Goal: Information Seeking & Learning: Learn about a topic

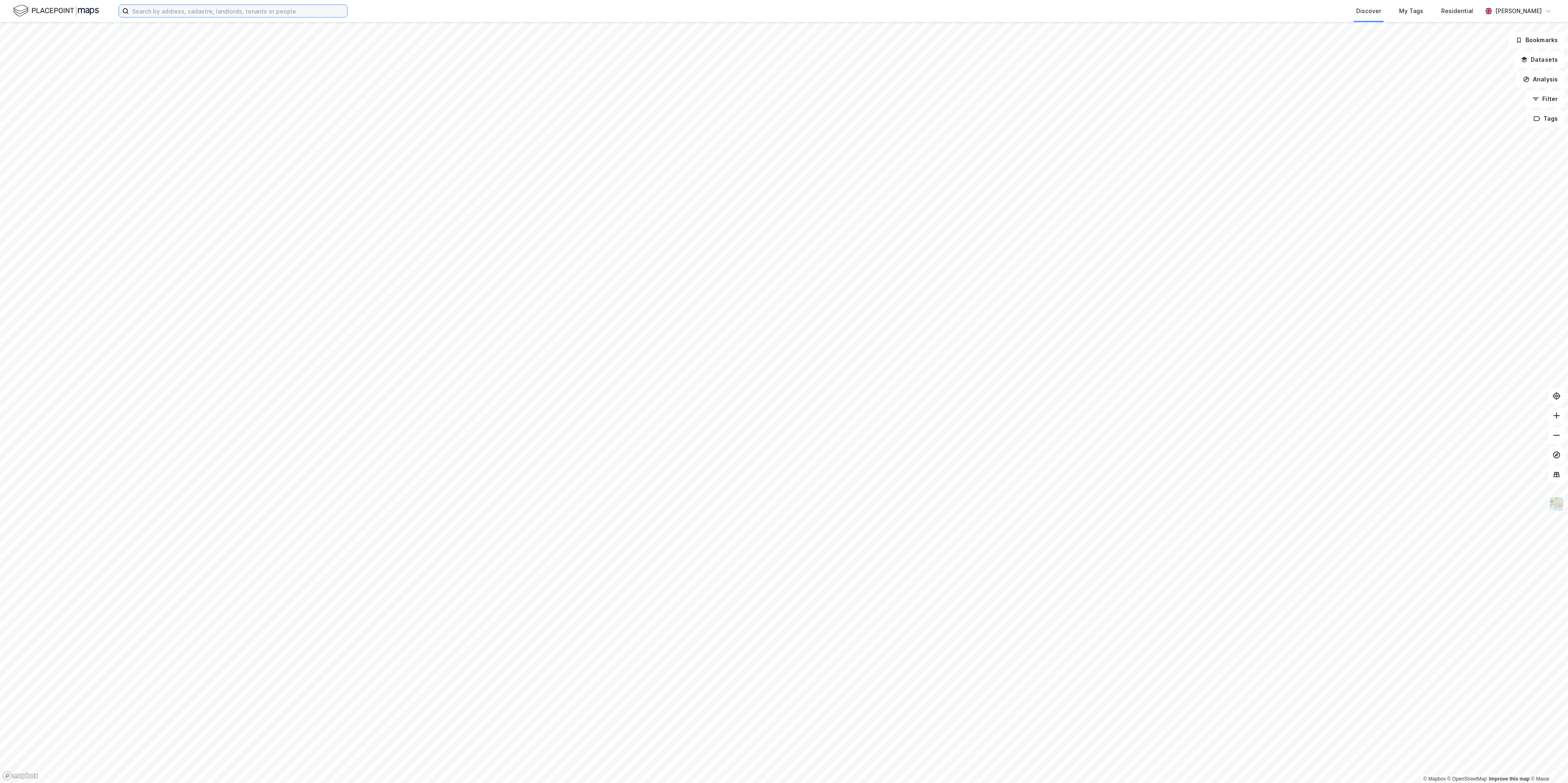
click at [217, 10] on input at bounding box center [238, 11] width 219 height 12
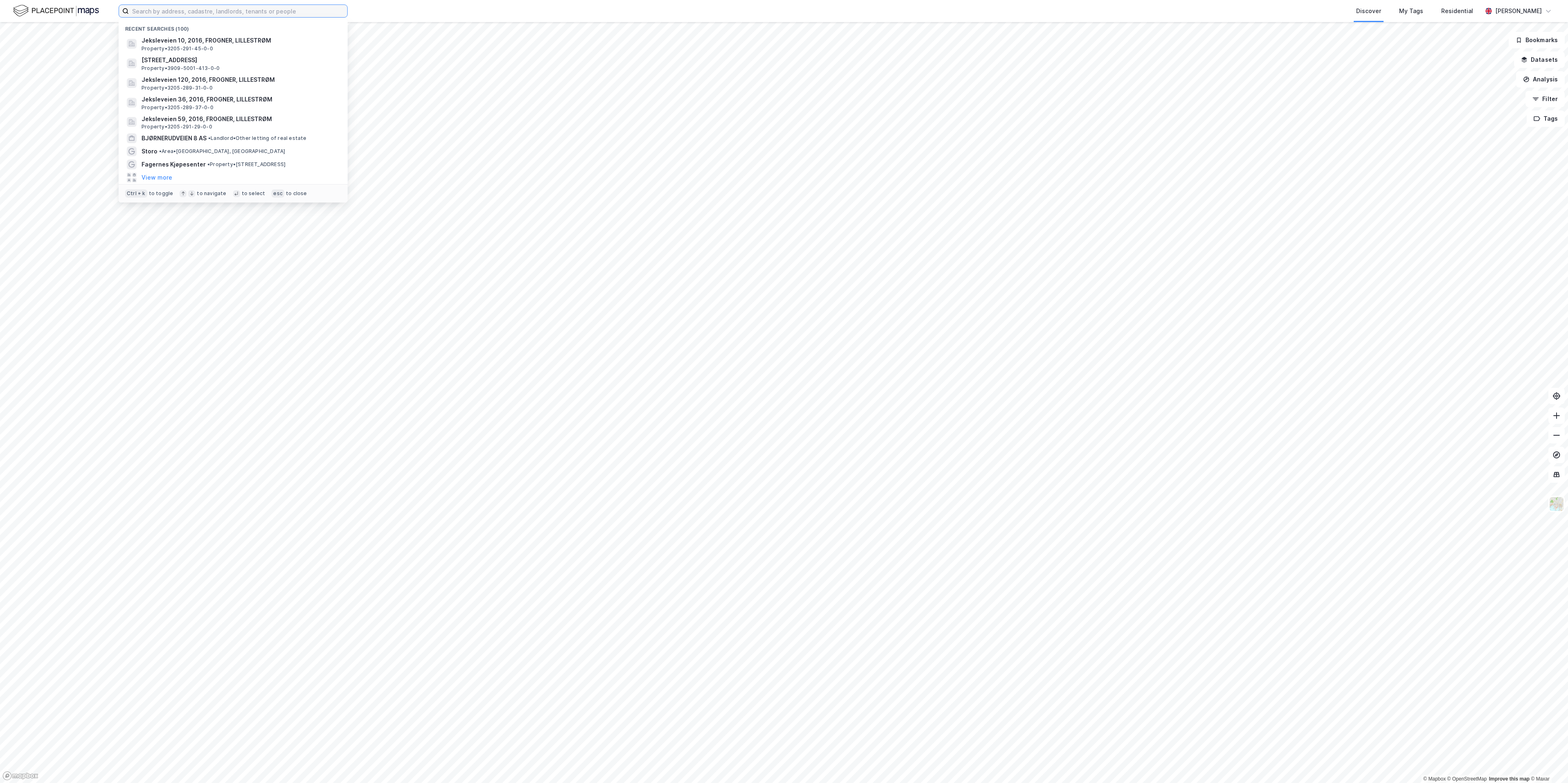
paste input "[STREET_ADDRESS]"
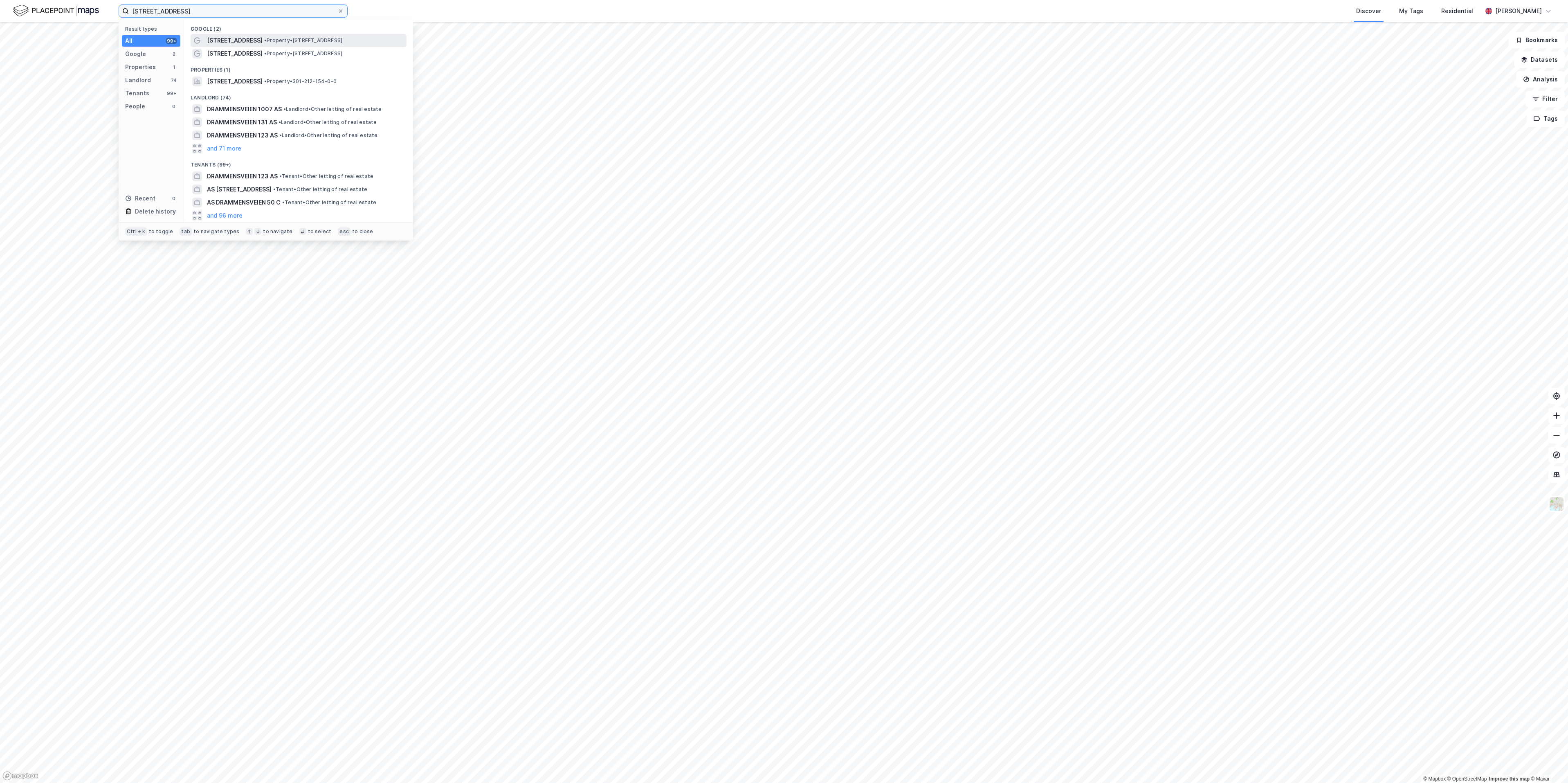
type input "[STREET_ADDRESS]"
click at [250, 40] on span "[STREET_ADDRESS]" at bounding box center [234, 40] width 55 height 10
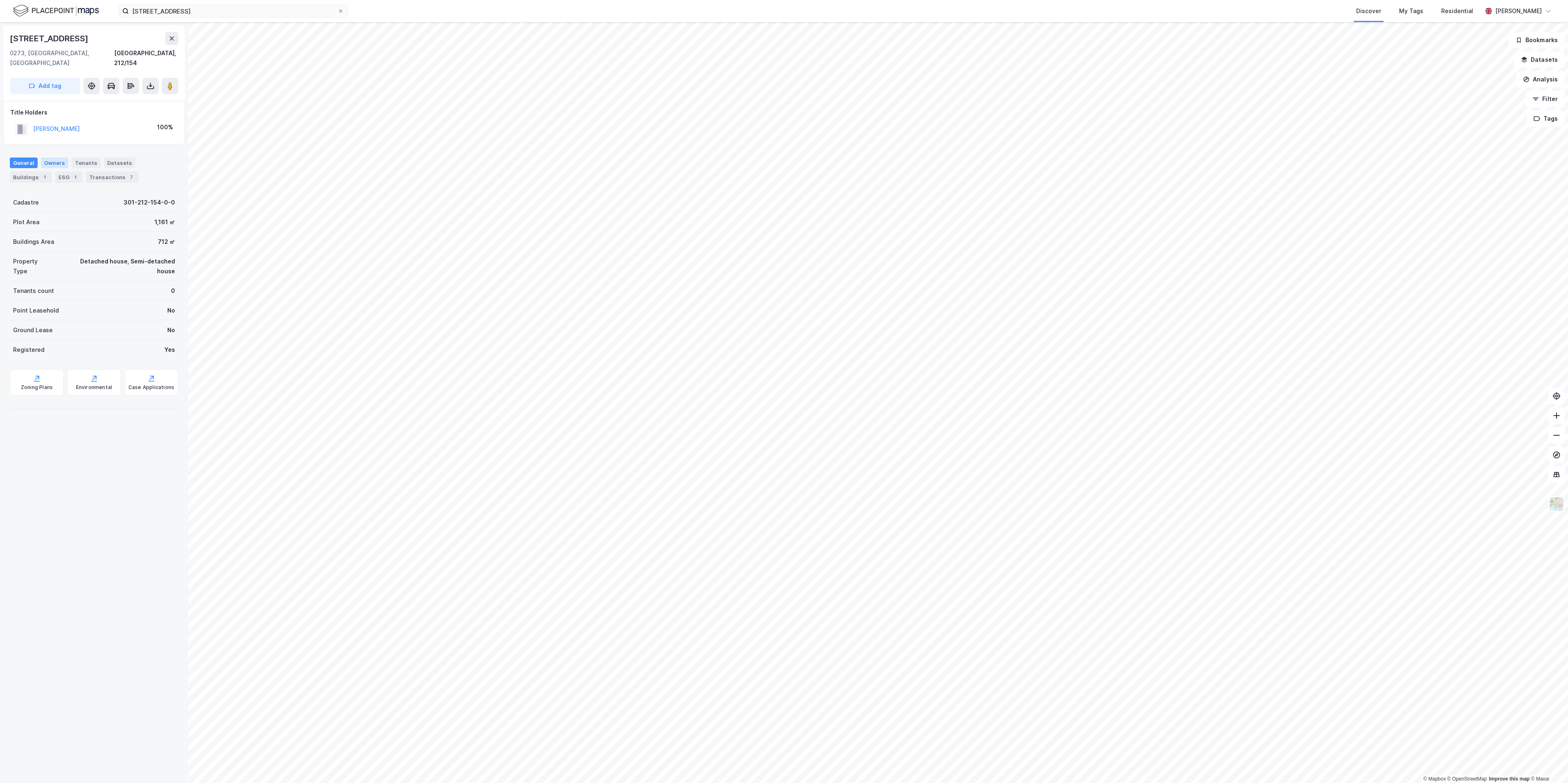
click at [49, 158] on div "Owners" at bounding box center [54, 163] width 27 height 10
click at [17, 158] on div "General" at bounding box center [24, 163] width 28 height 10
click at [98, 172] on div "Transactions 7" at bounding box center [112, 177] width 53 height 12
